Goal: Find specific page/section: Find specific page/section

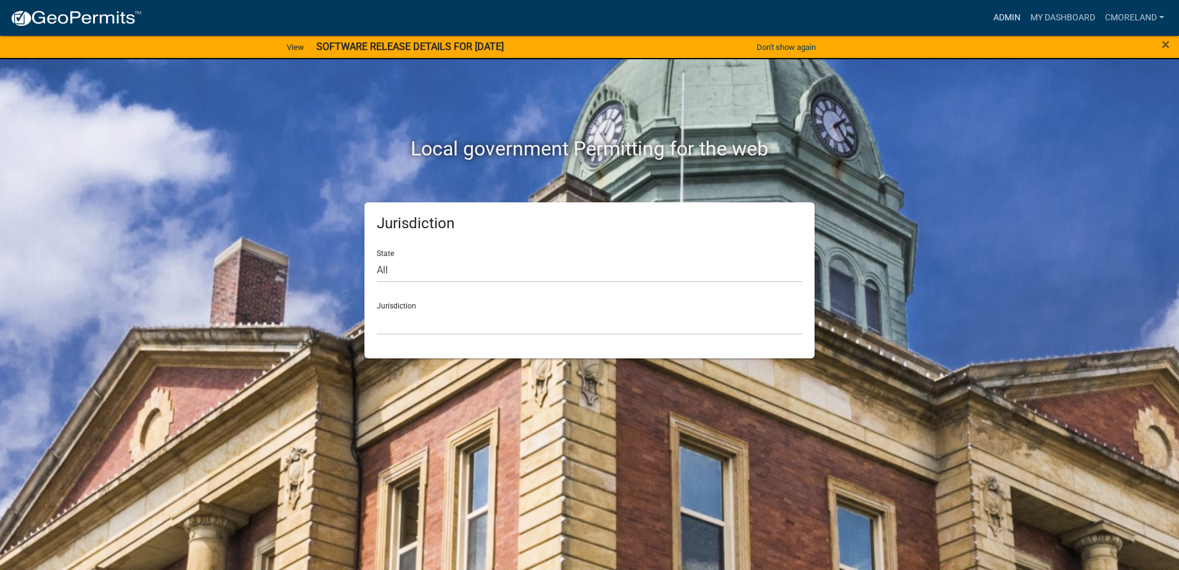
click at [1004, 18] on link "Admin" at bounding box center [1006, 17] width 37 height 23
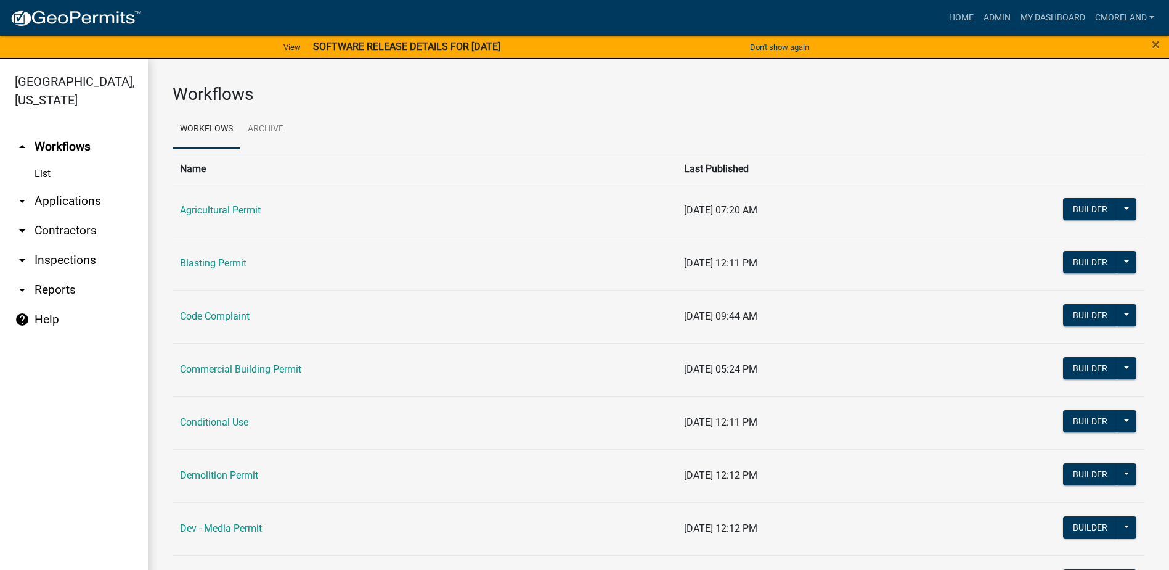
click at [73, 257] on link "arrow_drop_down Inspections" at bounding box center [74, 260] width 148 height 30
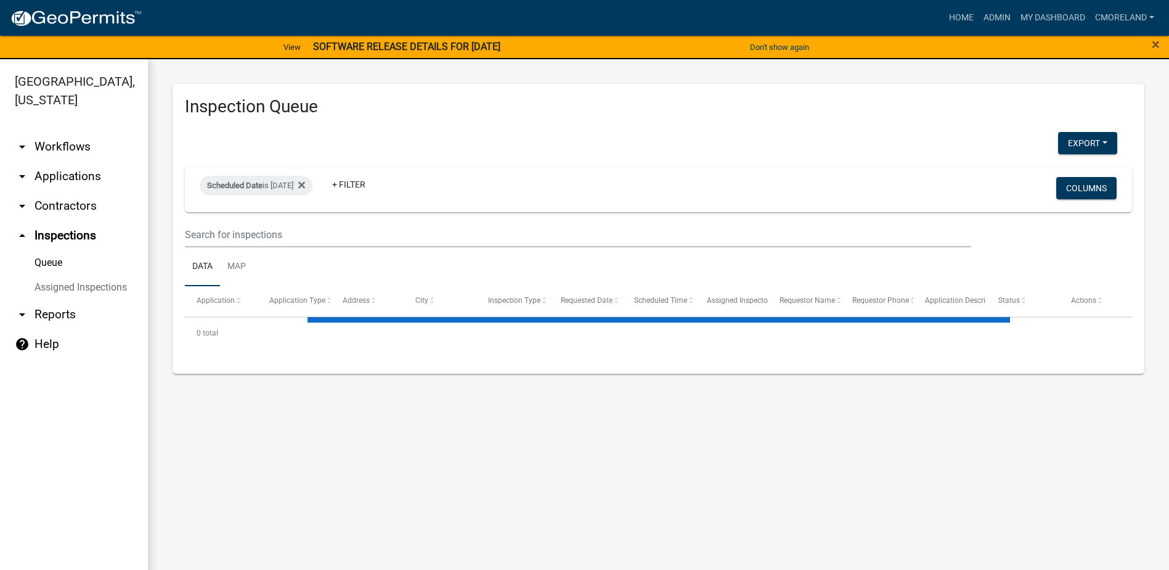
select select "2: 50"
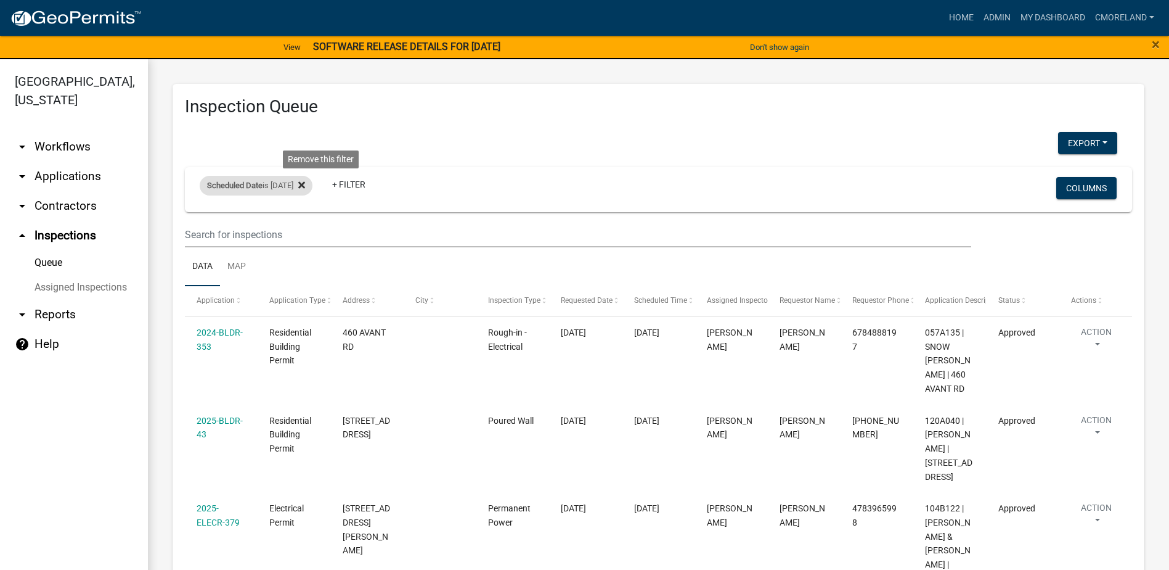
click at [305, 186] on icon at bounding box center [301, 185] width 7 height 7
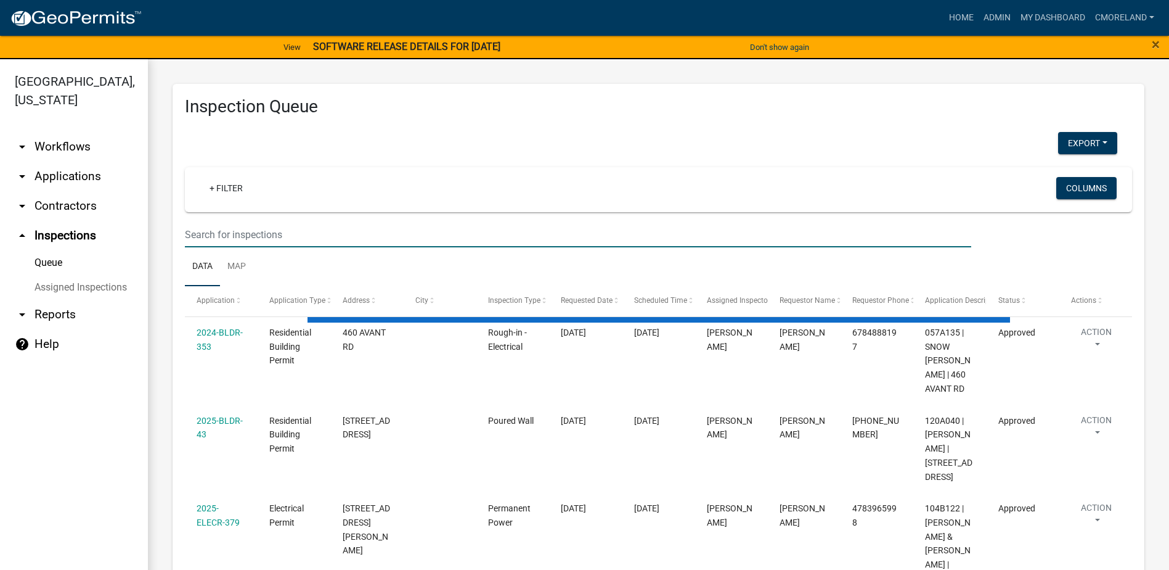
click at [229, 235] on input "text" at bounding box center [578, 234] width 787 height 25
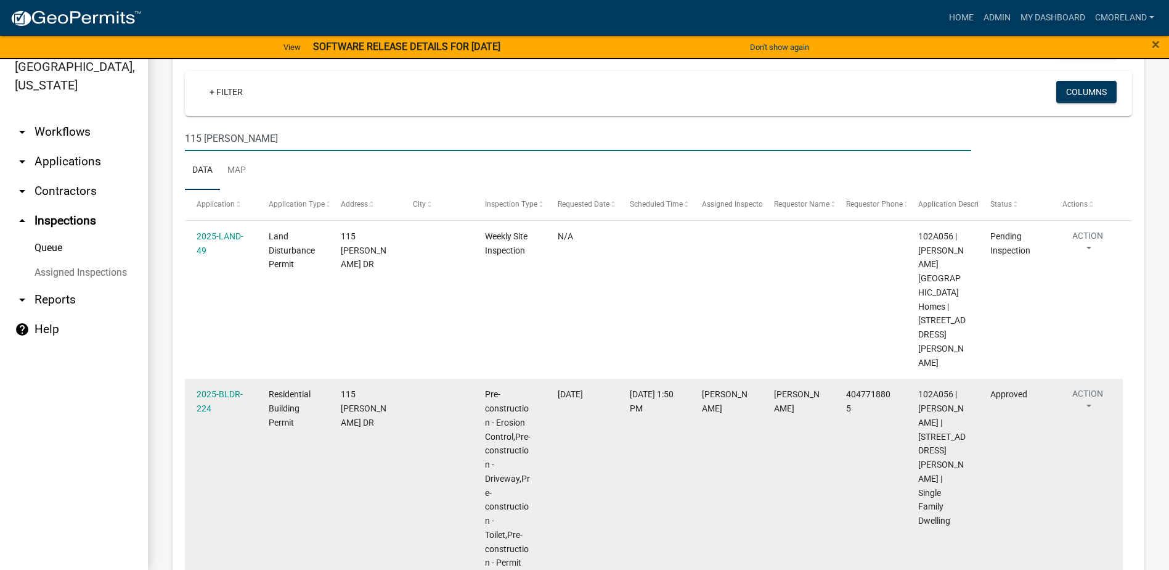
scroll to position [123, 0]
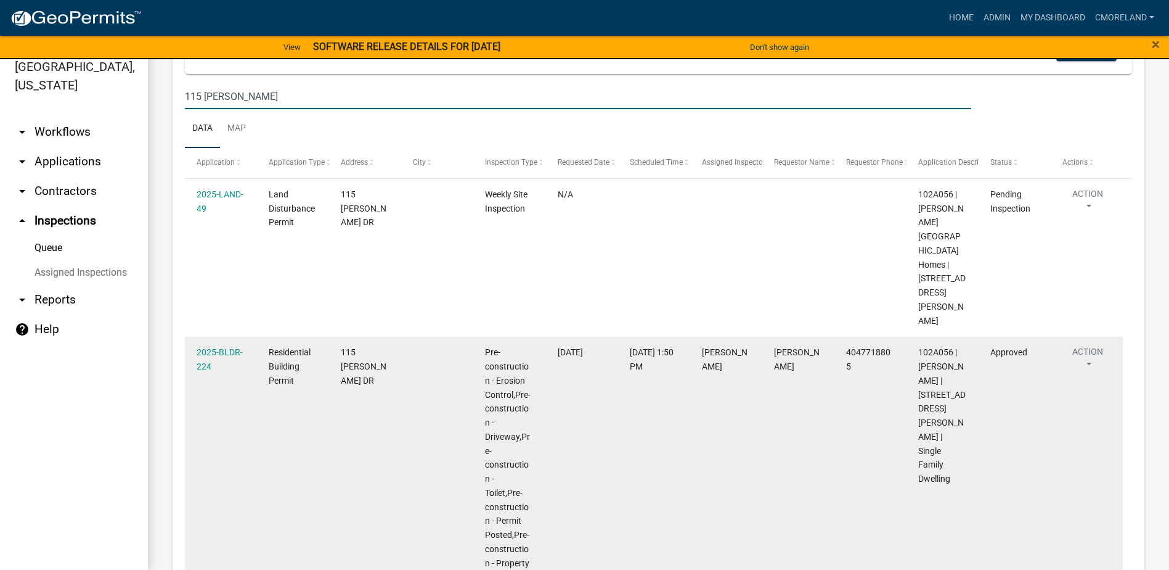
type input "115 [PERSON_NAME]"
